Goal: Information Seeking & Learning: Learn about a topic

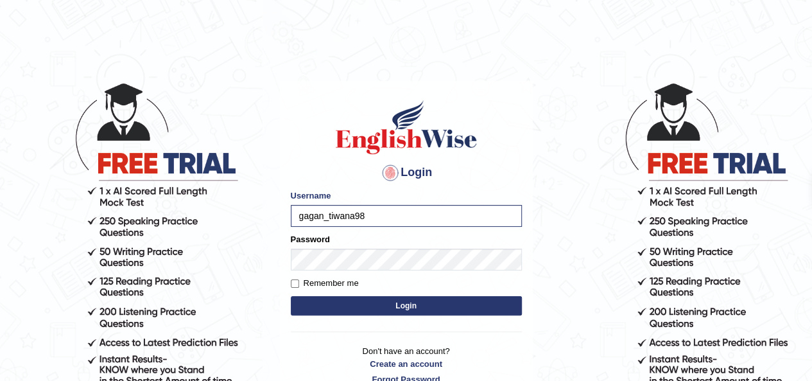
click at [379, 308] on button "Login" at bounding box center [406, 305] width 231 height 19
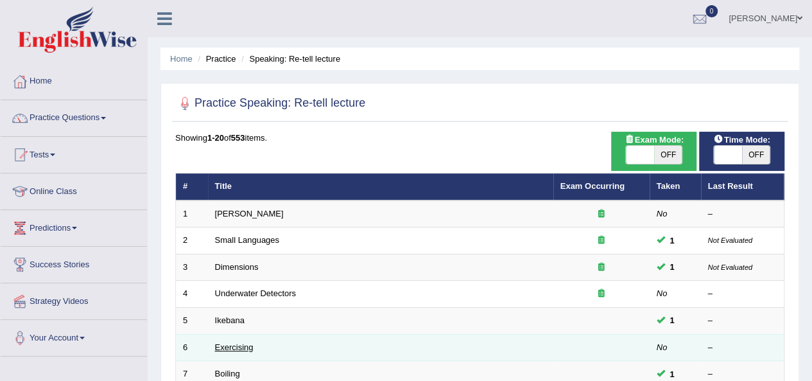
click at [230, 346] on link "Exercising" at bounding box center [234, 347] width 39 height 10
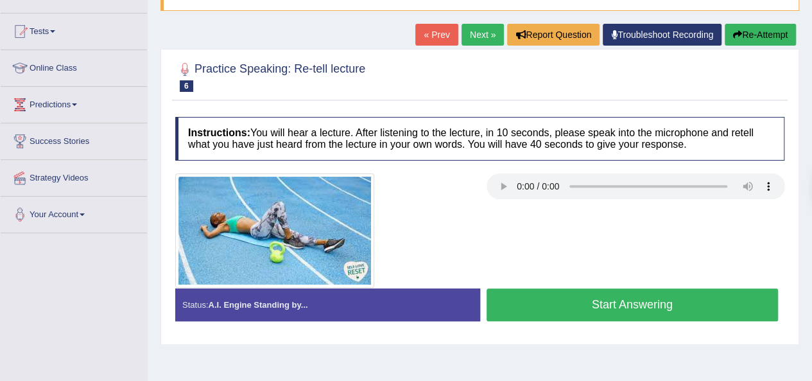
click at [575, 300] on button "Start Answering" at bounding box center [633, 304] width 292 height 33
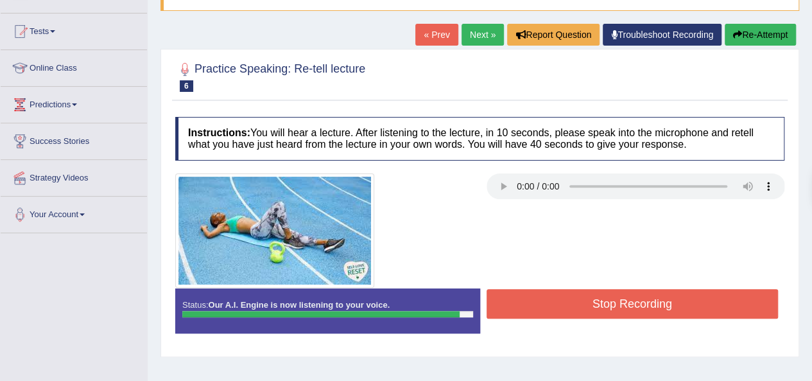
click at [575, 300] on button "Stop Recording" at bounding box center [633, 304] width 292 height 30
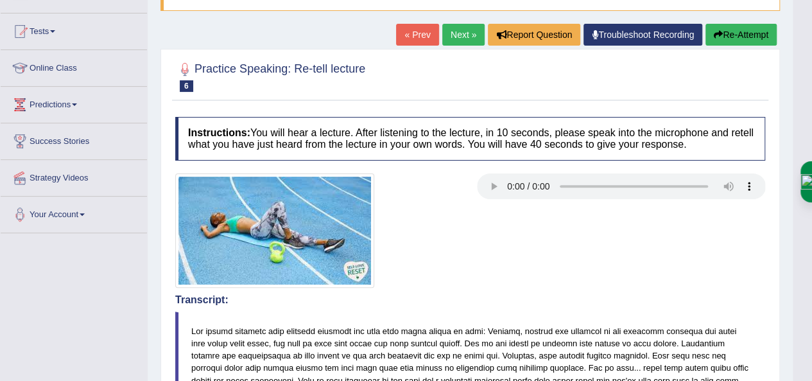
scroll to position [509, 0]
